Goal: Find specific page/section: Find specific page/section

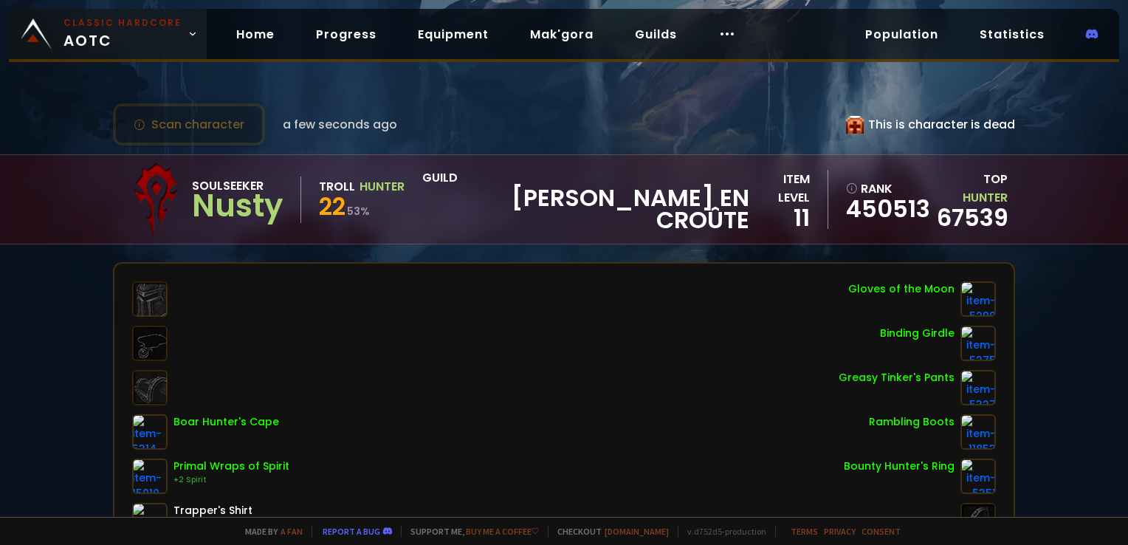
drag, startPoint x: 0, startPoint y: 0, endPoint x: 149, endPoint y: 22, distance: 150.8
click at [149, 22] on small "Classic Hardcore" at bounding box center [122, 22] width 118 height 13
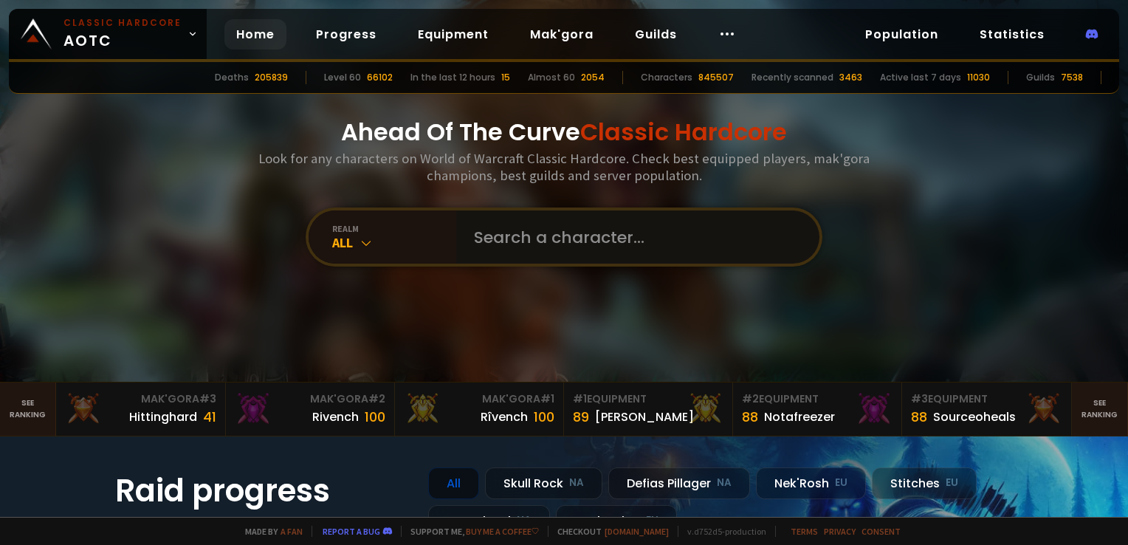
click at [562, 233] on input "text" at bounding box center [633, 236] width 337 height 53
type input "vialejo"
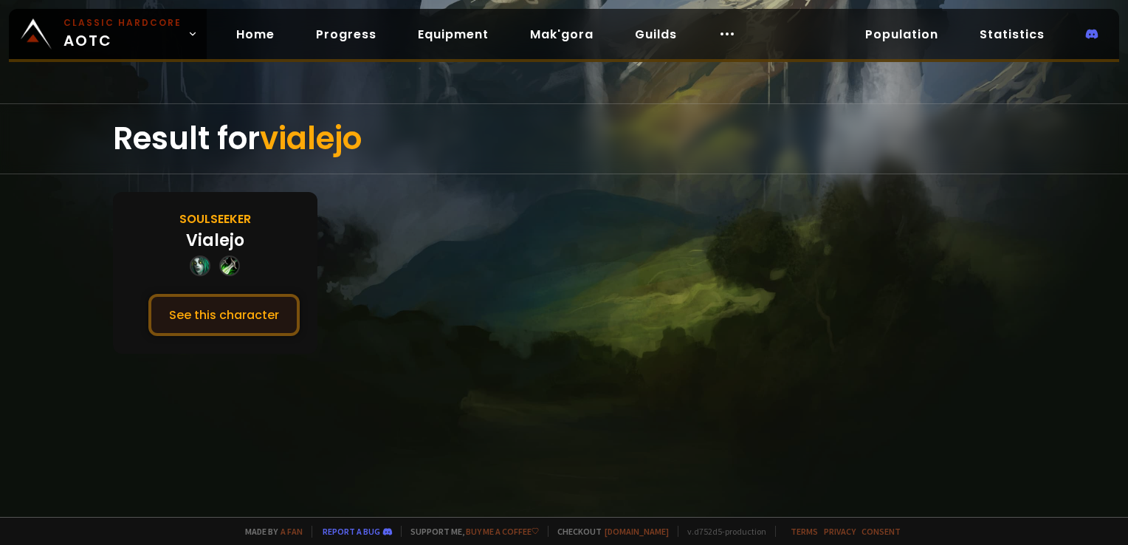
click at [211, 315] on button "See this character" at bounding box center [223, 315] width 151 height 42
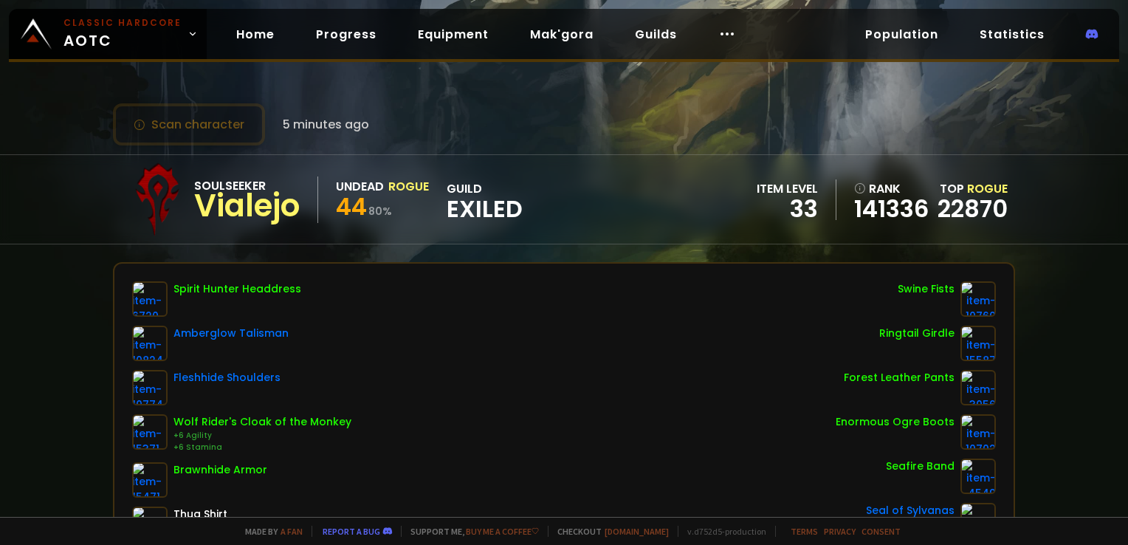
click at [436, 90] on div "Scan character 5 minutes ago Soulseeker Vialejo Undead Rogue 44 80 % guild Exil…" at bounding box center [564, 258] width 1128 height 517
